Goal: Find specific page/section: Find specific page/section

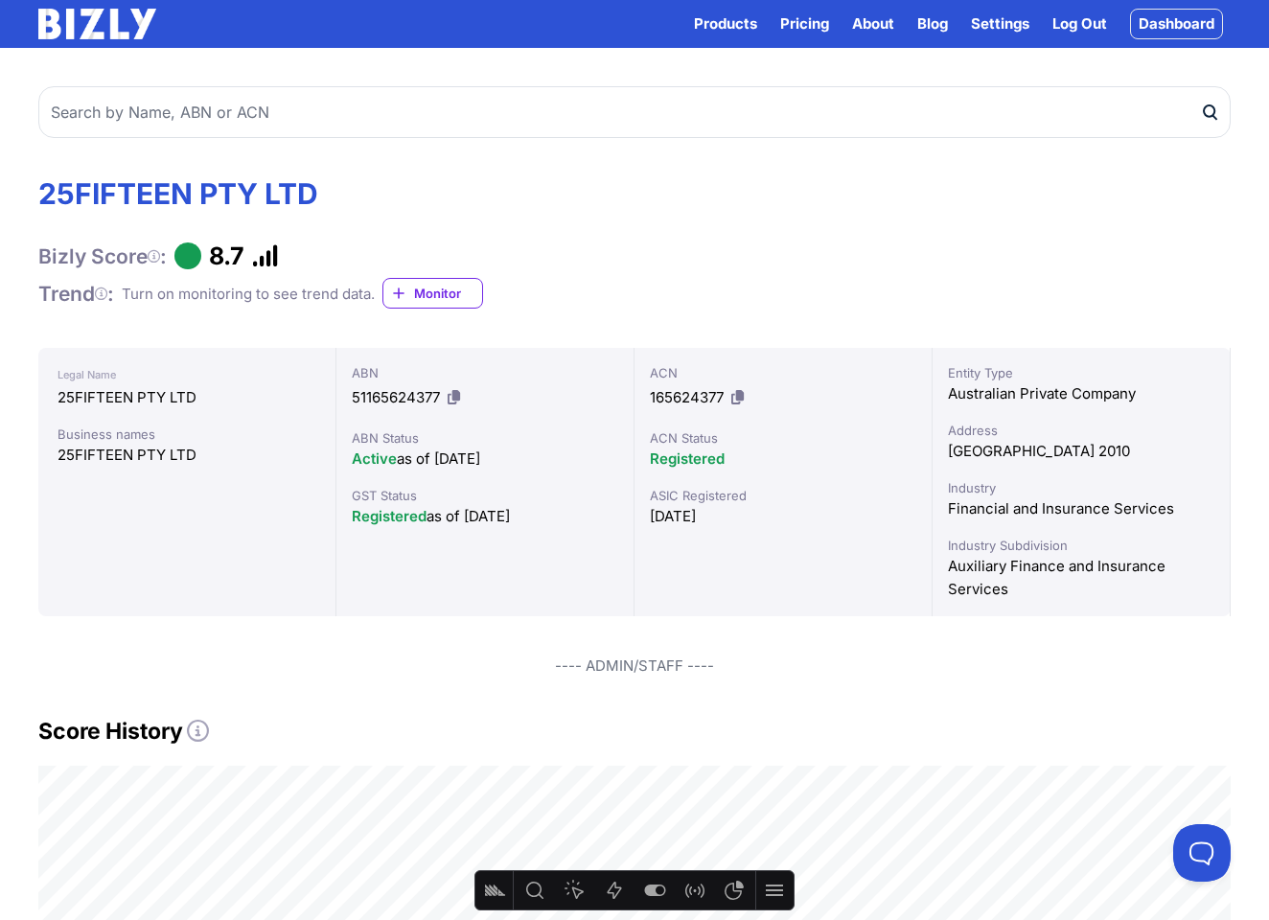
click at [1173, 30] on link "Dashboard" at bounding box center [1176, 24] width 93 height 31
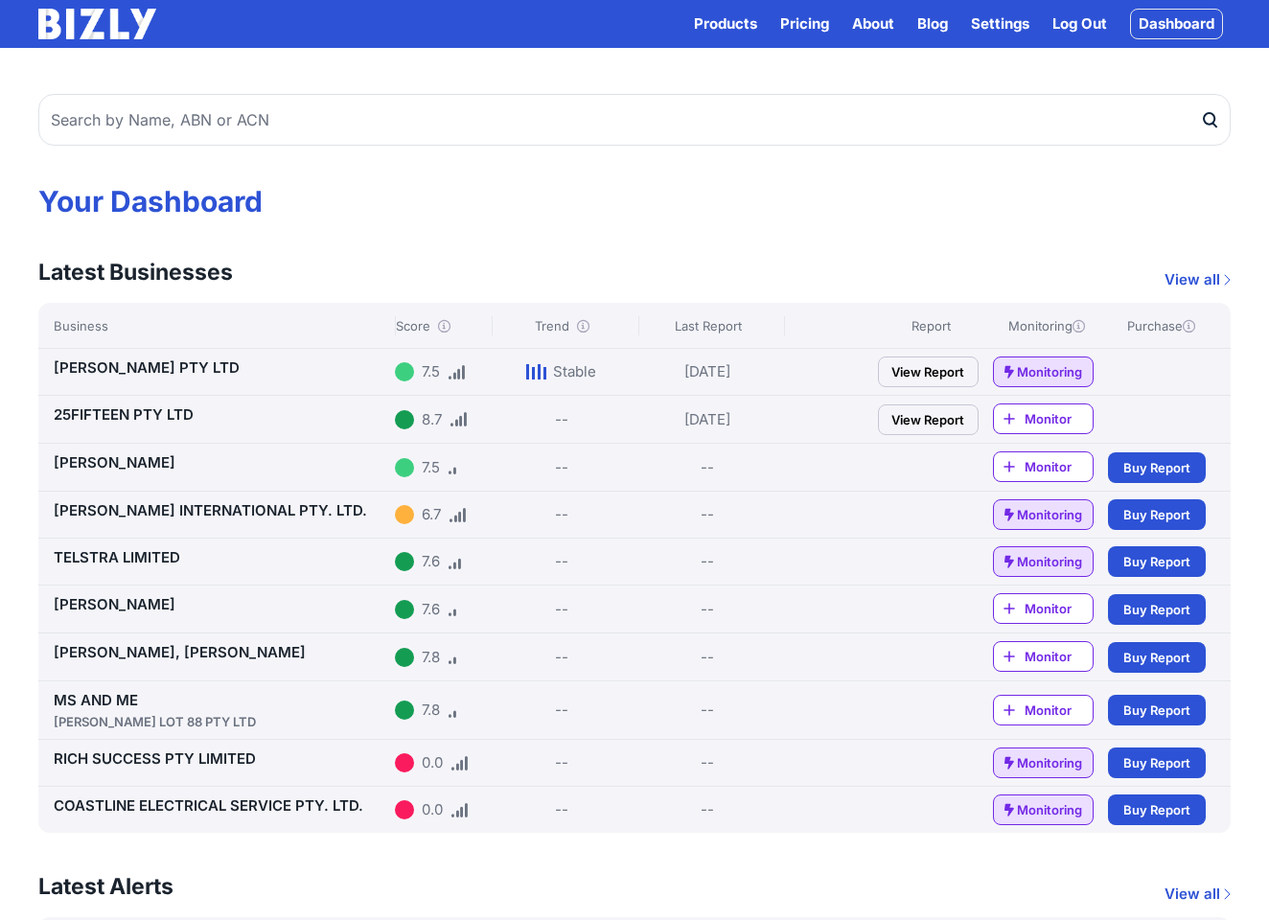
click at [137, 361] on link "[PERSON_NAME] PTY LTD" at bounding box center [147, 367] width 186 height 18
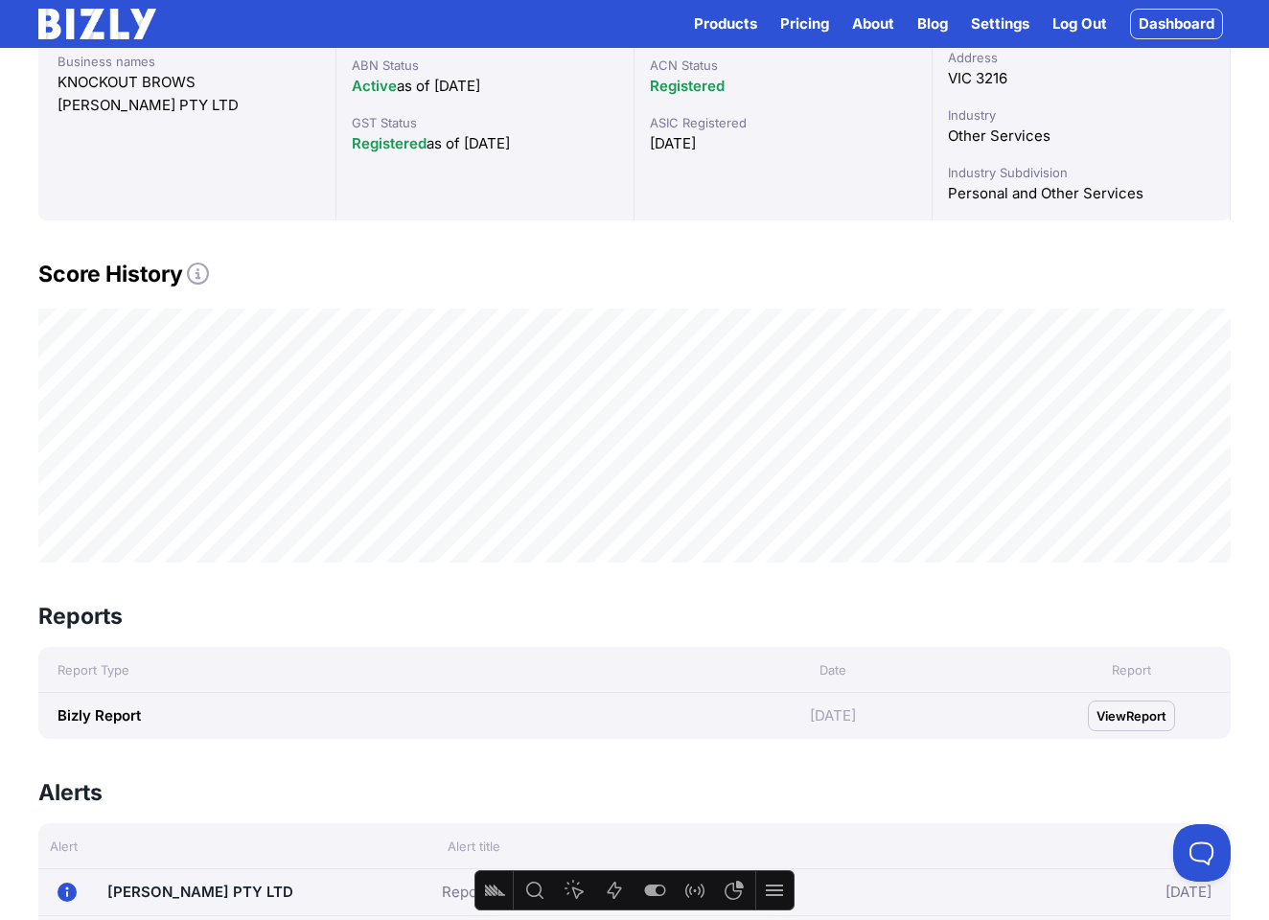
scroll to position [377, 0]
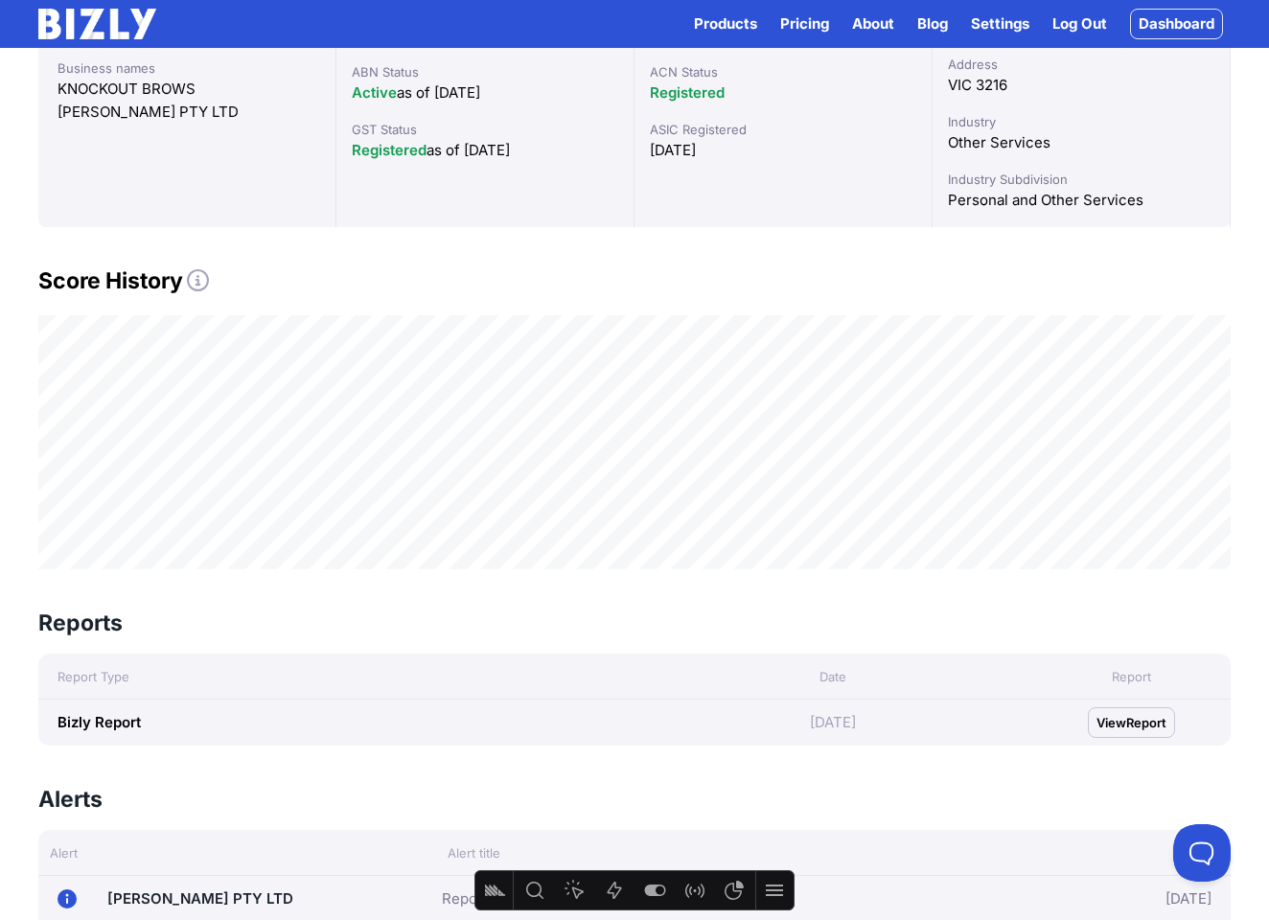
click at [1165, 728] on span "Report" at bounding box center [1146, 722] width 40 height 19
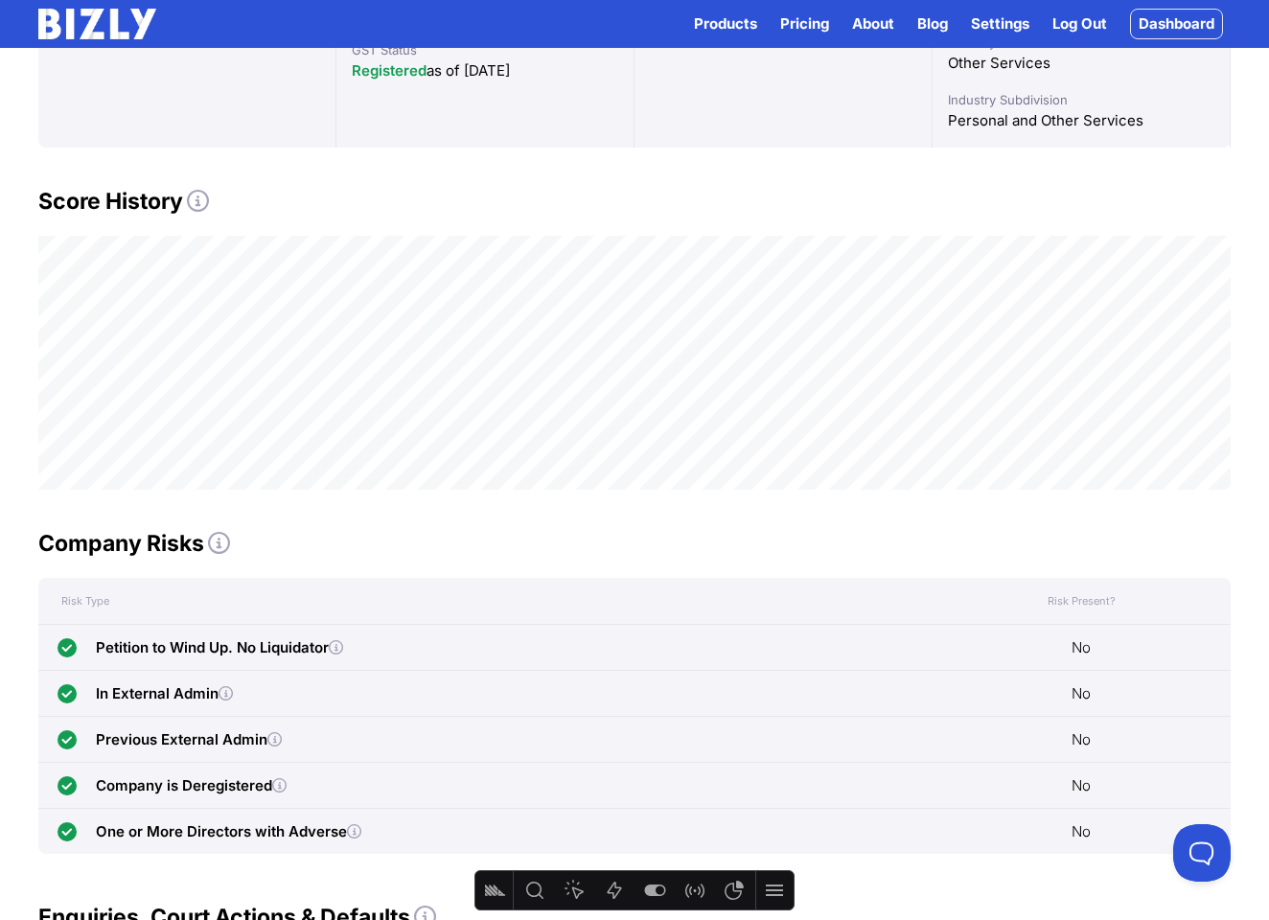
scroll to position [459, 0]
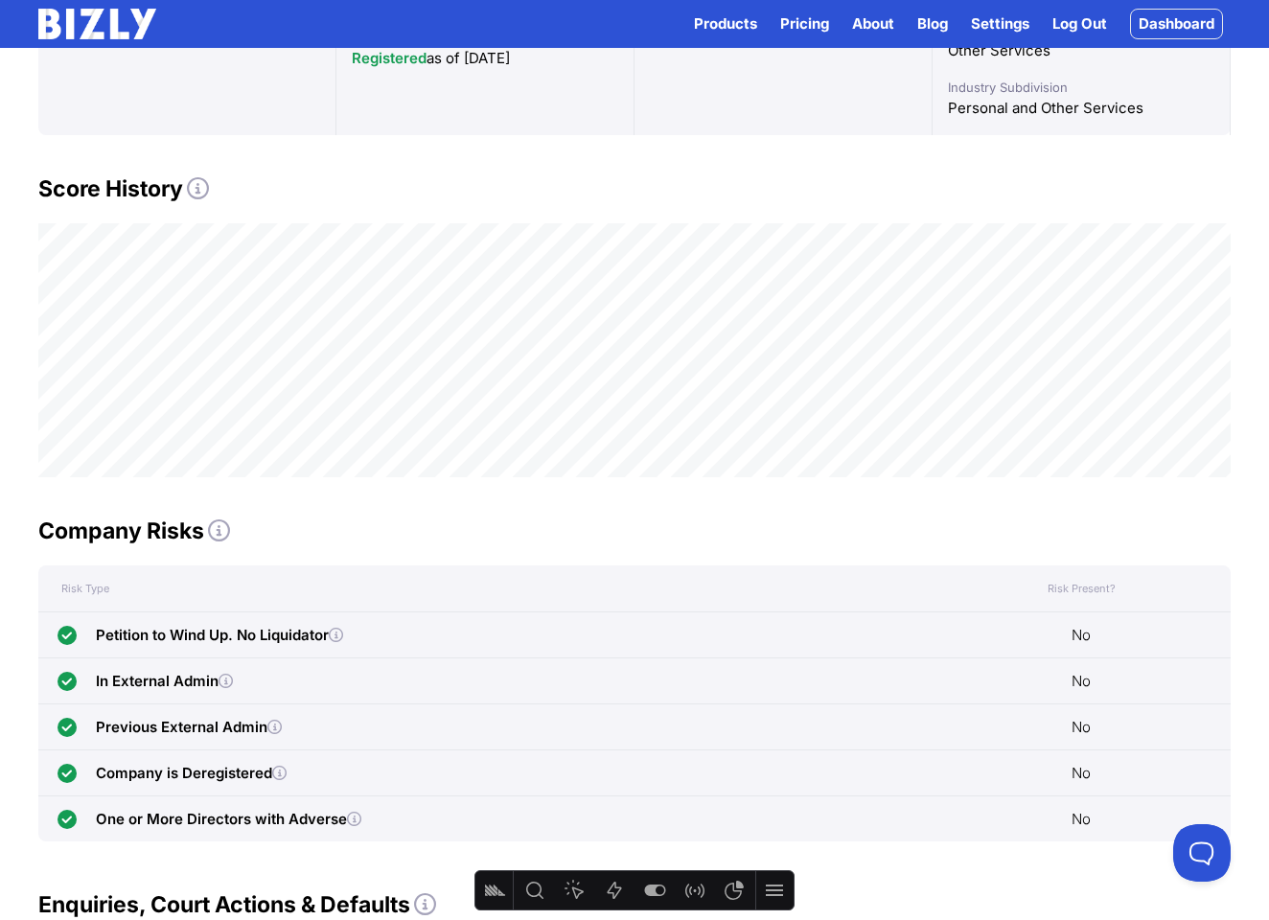
click at [201, 182] on icon at bounding box center [198, 188] width 22 height 22
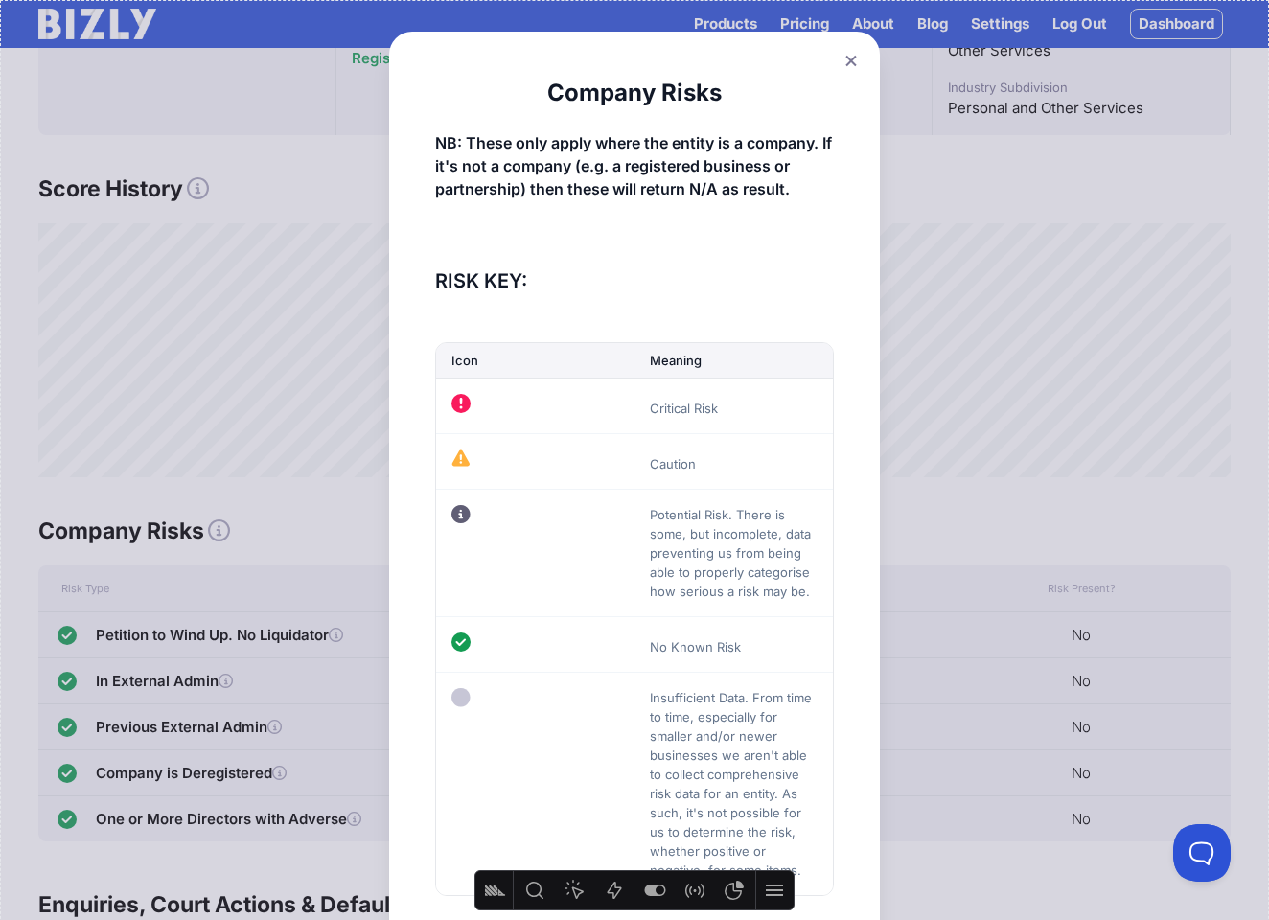
click at [851, 74] on button at bounding box center [851, 61] width 27 height 28
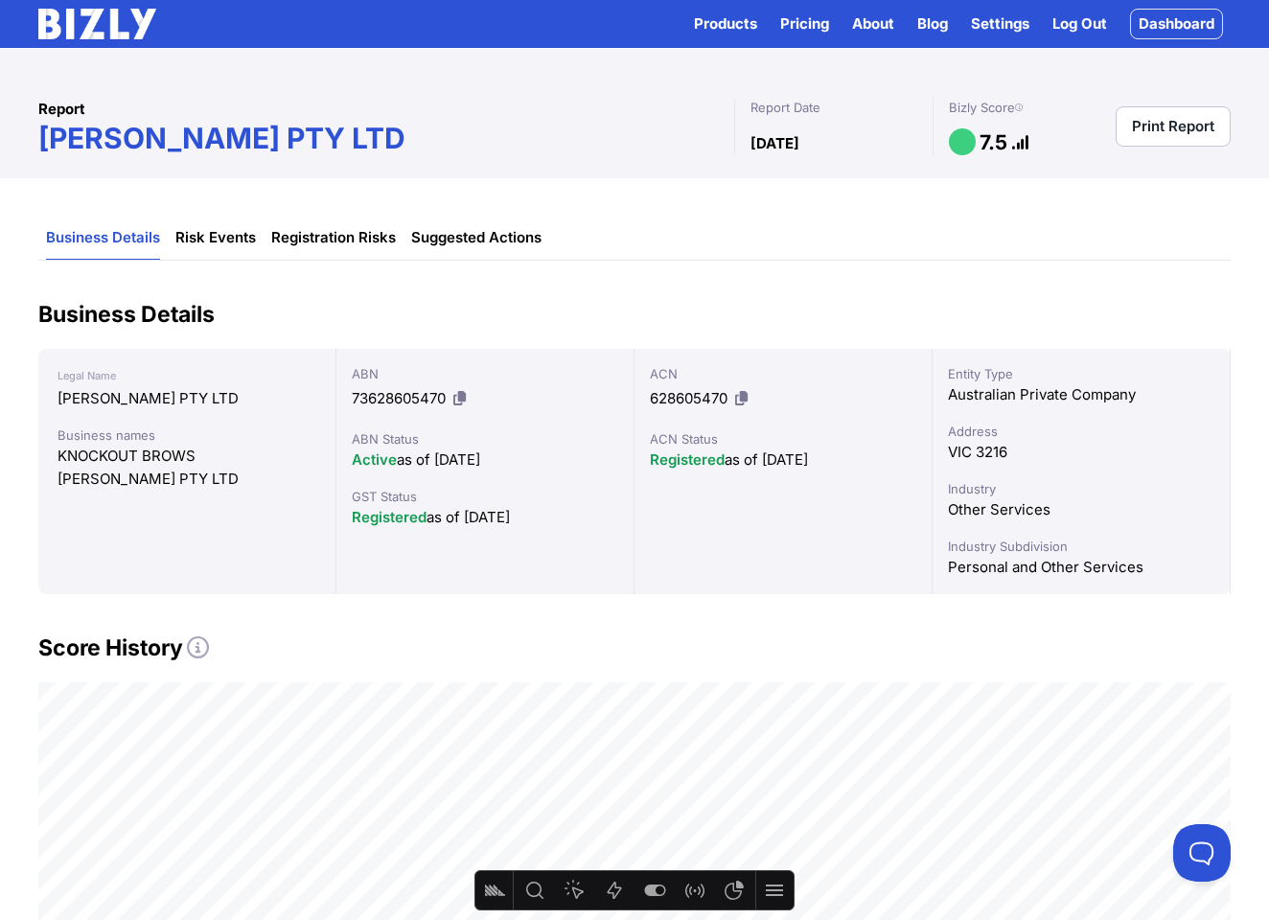
scroll to position [0, 0]
